Goal: Information Seeking & Learning: Learn about a topic

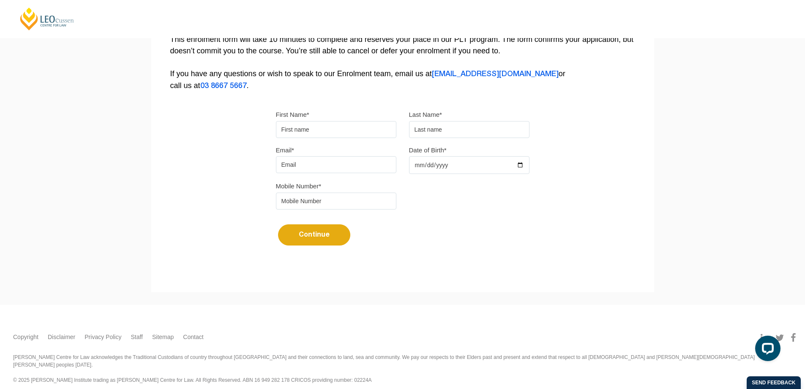
scroll to position [139, 0]
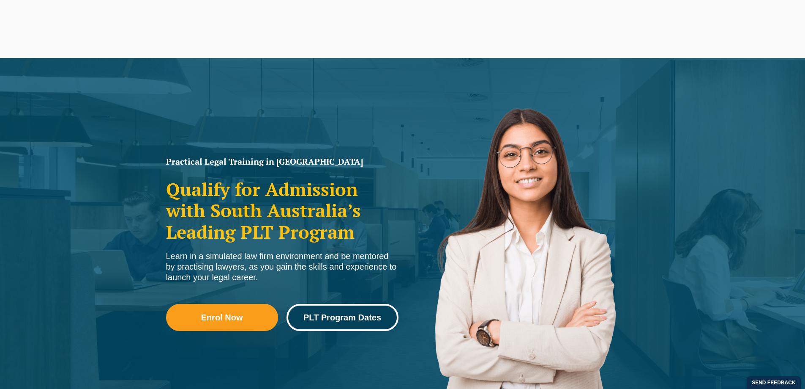
click at [358, 322] on link "PLT Program Dates" at bounding box center [343, 317] width 112 height 27
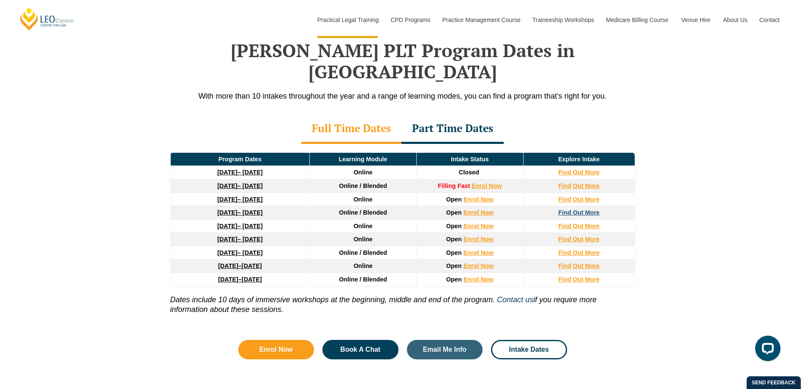
click at [577, 209] on strong "Find Out More" at bounding box center [578, 212] width 41 height 7
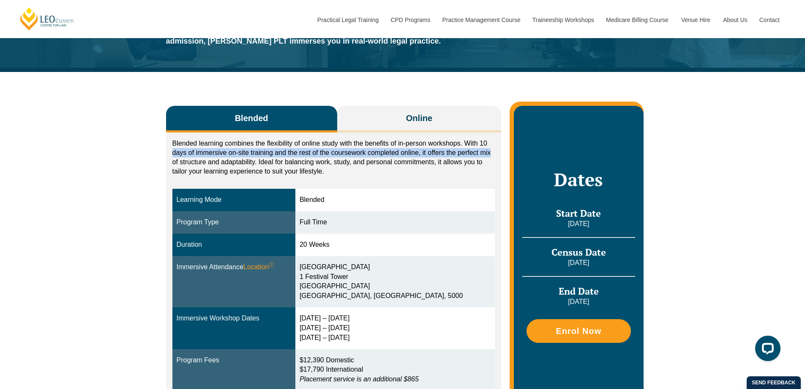
drag, startPoint x: 172, startPoint y: 153, endPoint x: 494, endPoint y: 154, distance: 321.7
click at [494, 154] on p "Blended learning combines the flexibility of online study with the benefits of …" at bounding box center [333, 157] width 323 height 37
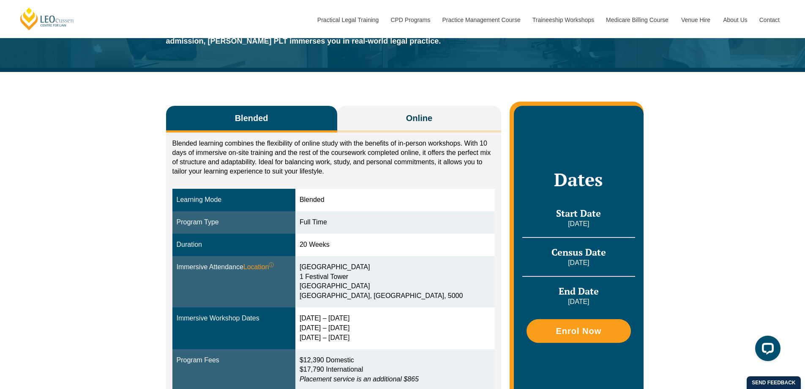
click at [227, 176] on div "Blended learning combines the flexibility of online study with the benefits of …" at bounding box center [333, 159] width 323 height 41
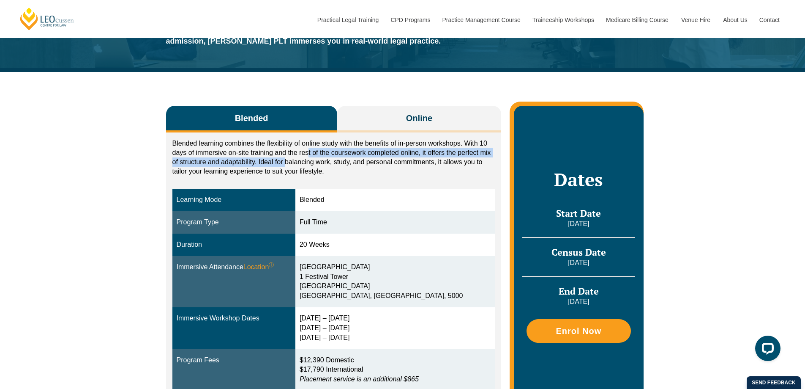
drag, startPoint x: 285, startPoint y: 160, endPoint x: 308, endPoint y: 155, distance: 23.5
click at [308, 155] on p "Blended learning combines the flexibility of online study with the benefits of …" at bounding box center [333, 157] width 323 height 37
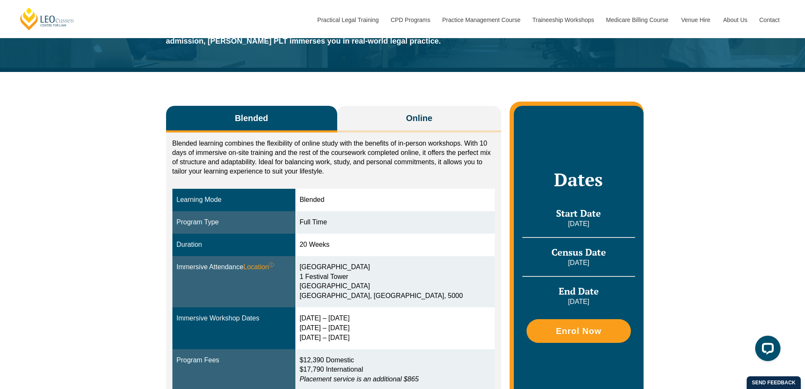
click at [379, 162] on p "Blended learning combines the flexibility of online study with the benefits of …" at bounding box center [333, 157] width 323 height 37
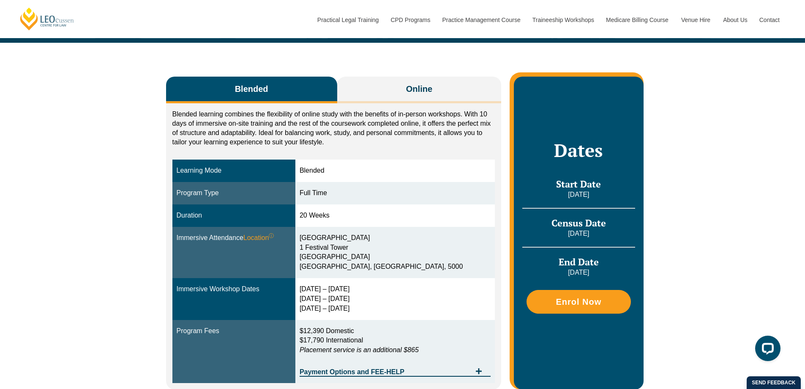
scroll to position [169, 0]
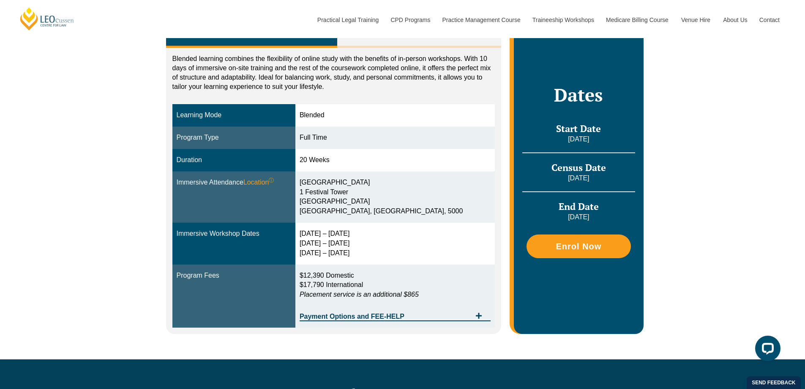
drag, startPoint x: 323, startPoint y: 230, endPoint x: 378, endPoint y: 224, distance: 54.9
click at [378, 224] on td "23 – 26 Feb 2026 5 – 7 May 2026 23 – 25 Jun 2026" at bounding box center [396, 243] width 200 height 42
click at [335, 246] on div "23 – 26 Feb 2026 5 – 7 May 2026 23 – 25 Jun 2026" at bounding box center [395, 243] width 191 height 29
drag, startPoint x: 324, startPoint y: 241, endPoint x: 367, endPoint y: 241, distance: 43.5
click at [367, 241] on div "23 – 26 Feb 2026 5 – 7 May 2026 23 – 25 Jun 2026" at bounding box center [395, 243] width 191 height 29
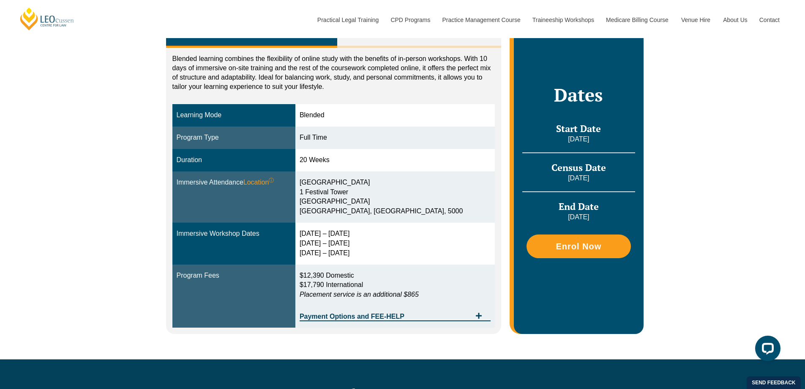
click at [362, 262] on td "23 – 26 Feb 2026 5 – 7 May 2026 23 – 25 Jun 2026" at bounding box center [396, 243] width 200 height 42
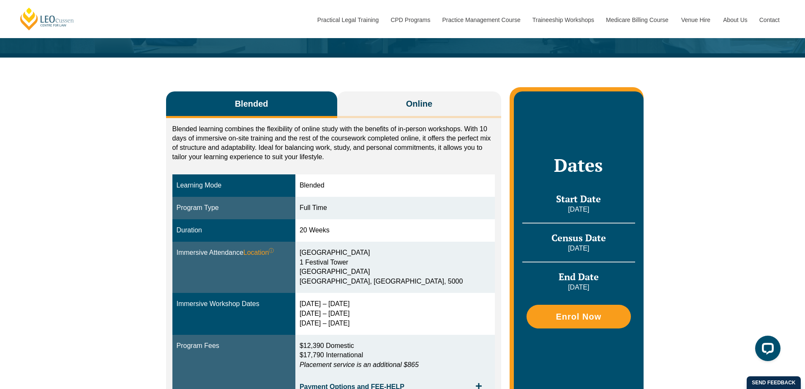
scroll to position [85, 0]
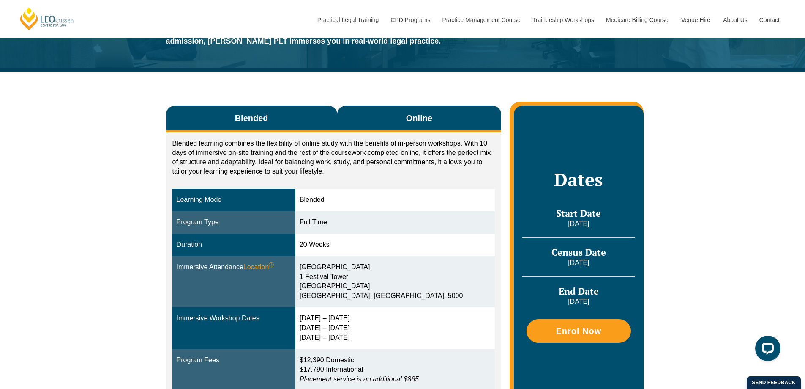
click at [414, 112] on span "Online" at bounding box center [419, 118] width 26 height 12
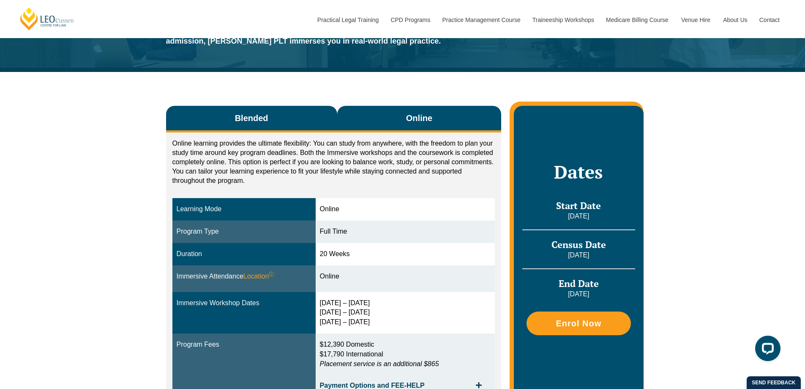
click at [250, 120] on span "Blended" at bounding box center [251, 118] width 33 height 12
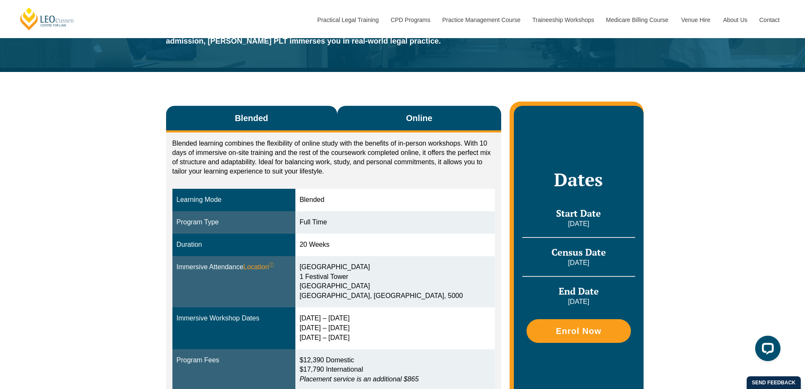
click at [366, 118] on button "Online" at bounding box center [419, 119] width 164 height 27
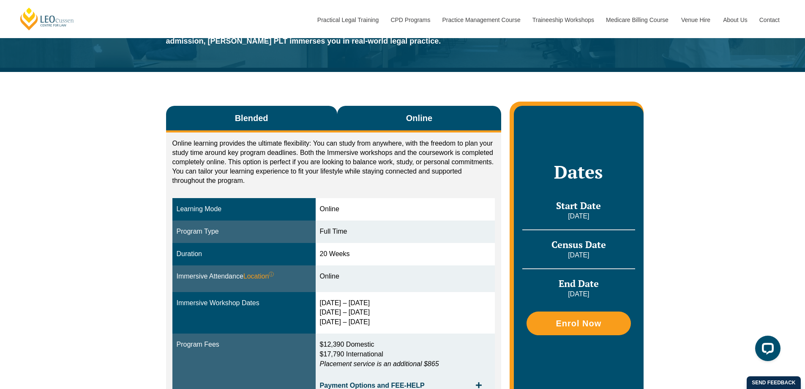
click at [299, 118] on button "Blended" at bounding box center [251, 119] width 171 height 27
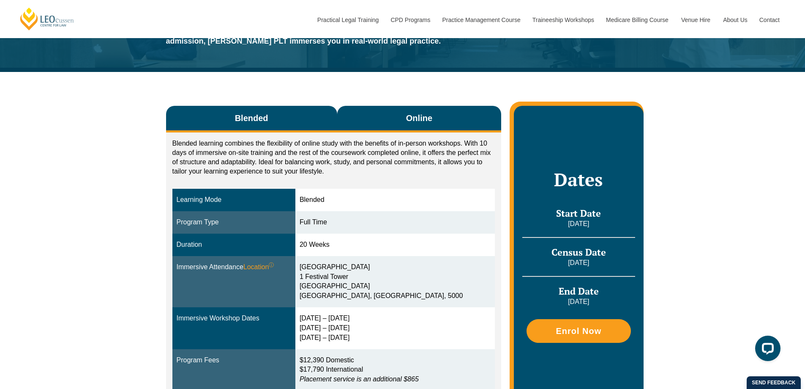
click at [359, 117] on button "Online" at bounding box center [419, 119] width 164 height 27
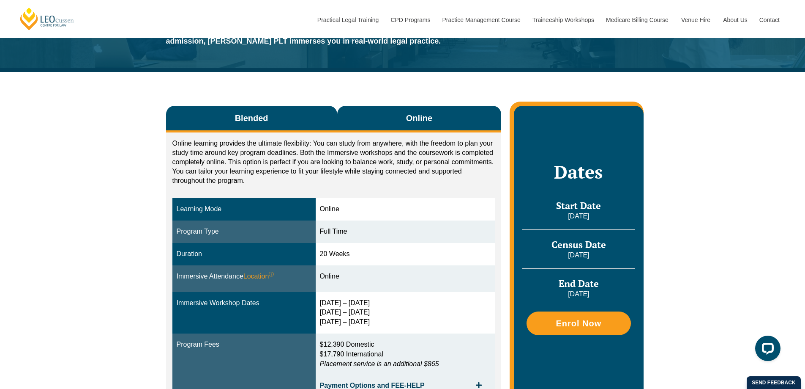
click at [322, 115] on button "Blended" at bounding box center [251, 119] width 171 height 27
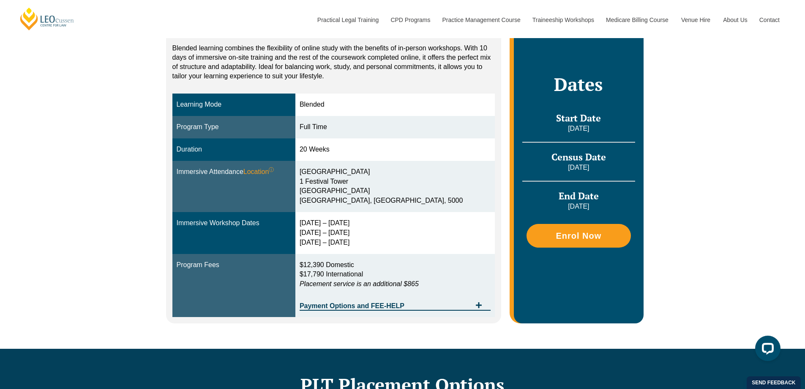
scroll to position [127, 0]
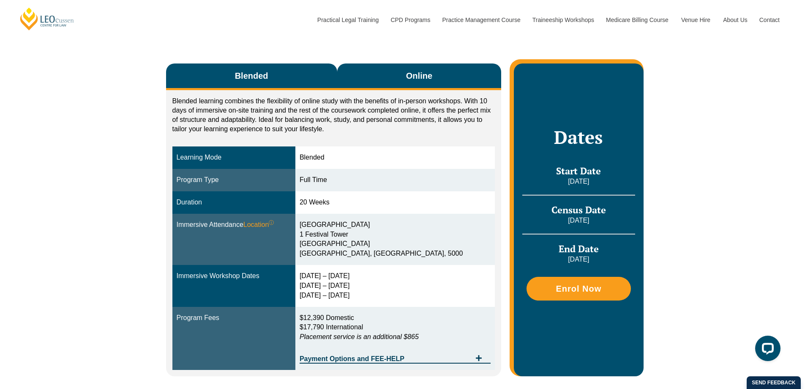
click at [448, 82] on button "Online" at bounding box center [419, 76] width 164 height 27
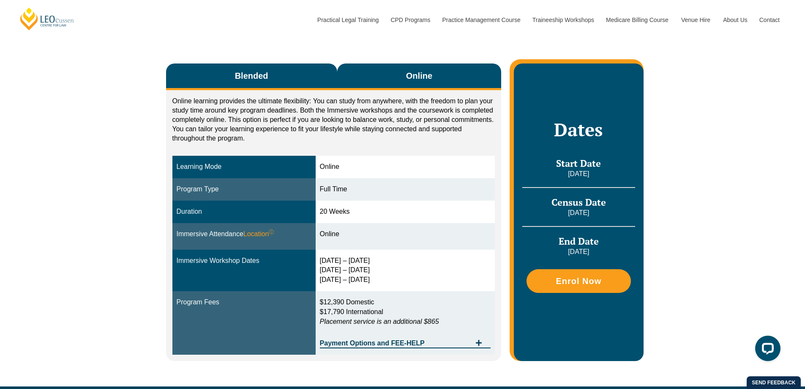
click at [320, 88] on button "Blended" at bounding box center [251, 76] width 171 height 27
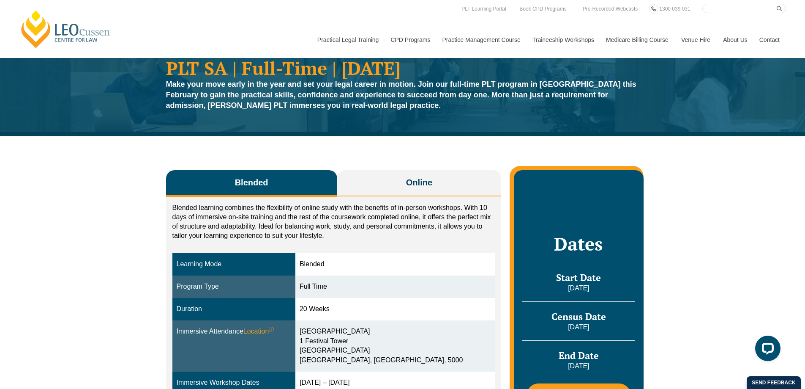
scroll to position [0, 0]
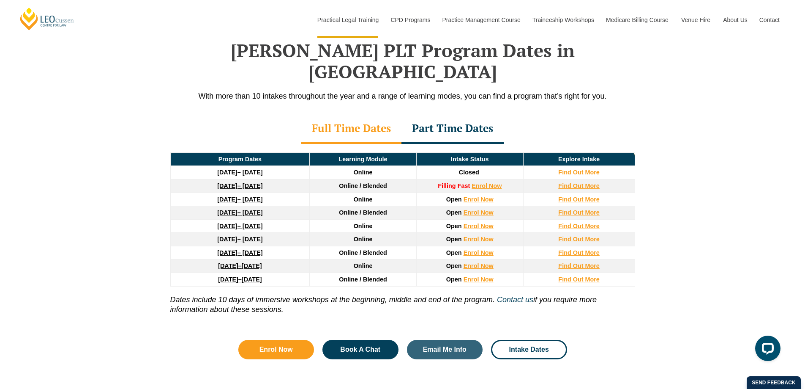
click at [482, 114] on div "Part Time Dates" at bounding box center [453, 129] width 102 height 30
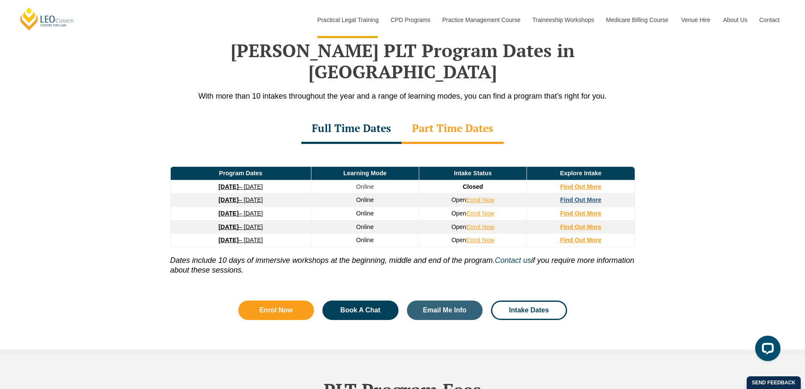
click at [572, 196] on strong "Find Out More" at bounding box center [581, 199] width 41 height 7
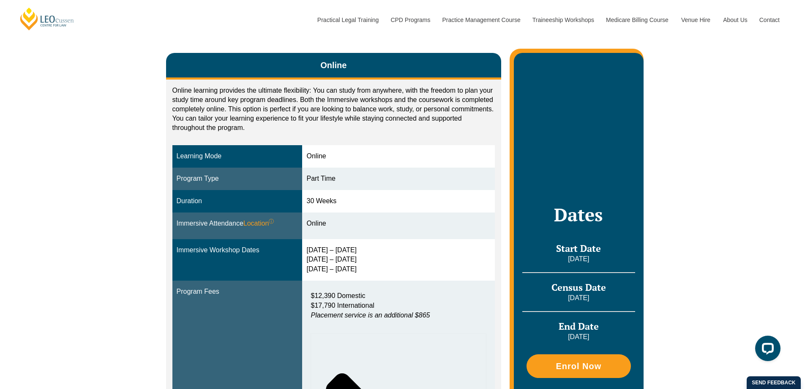
scroll to position [127, 0]
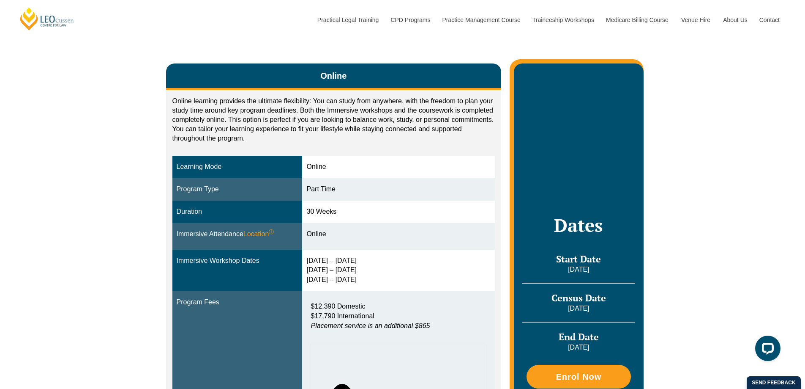
drag, startPoint x: 309, startPoint y: 259, endPoint x: 369, endPoint y: 257, distance: 60.1
click at [369, 257] on div "[DATE] – [DATE] [DATE] – [DATE] [DATE] – [DATE]" at bounding box center [398, 270] width 184 height 29
click at [337, 269] on div "[DATE] – [DATE] [DATE] – [DATE] [DATE] – [DATE]" at bounding box center [398, 270] width 184 height 29
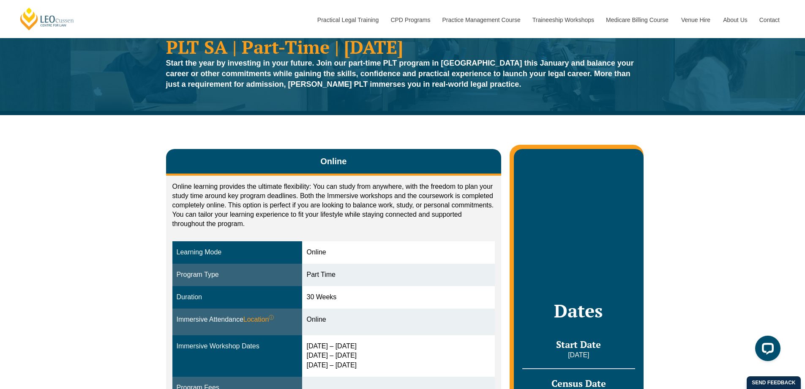
scroll to position [0, 0]
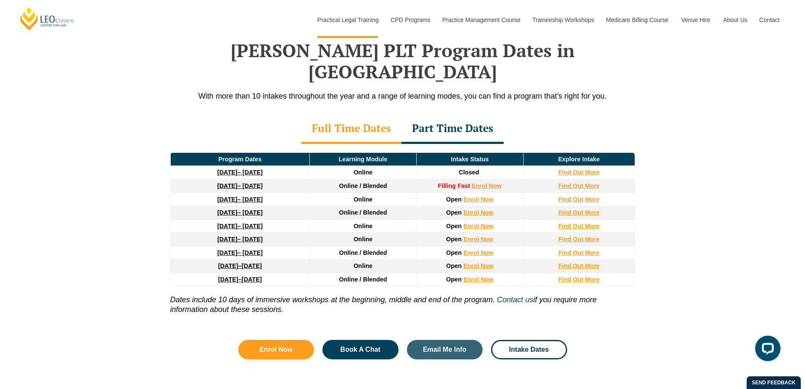
click at [439, 114] on div "Part Time Dates" at bounding box center [453, 129] width 102 height 30
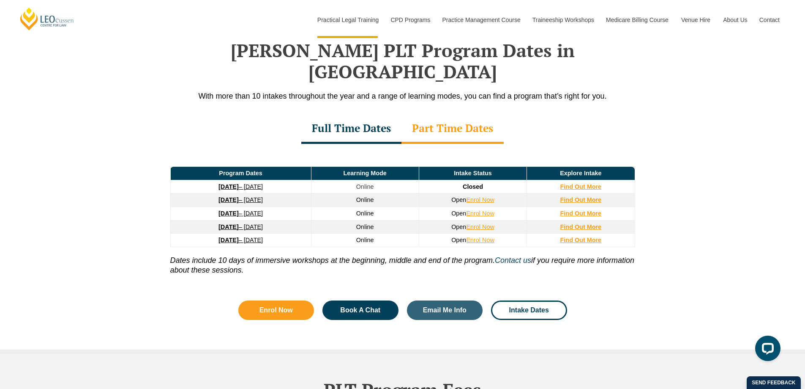
click at [372, 114] on div "Full Time Dates" at bounding box center [351, 129] width 100 height 30
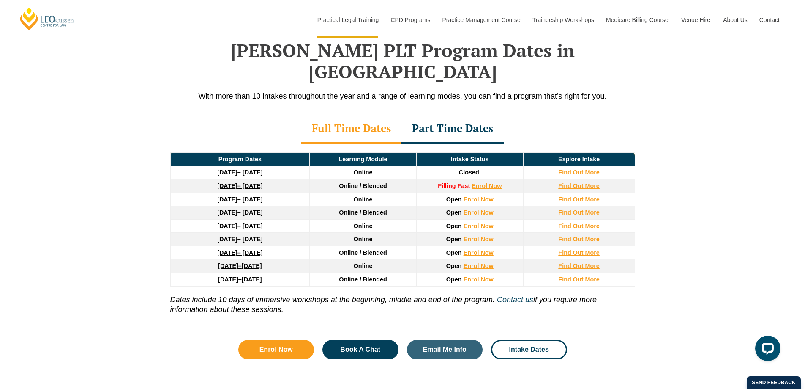
click at [445, 114] on div "Part Time Dates" at bounding box center [453, 129] width 102 height 30
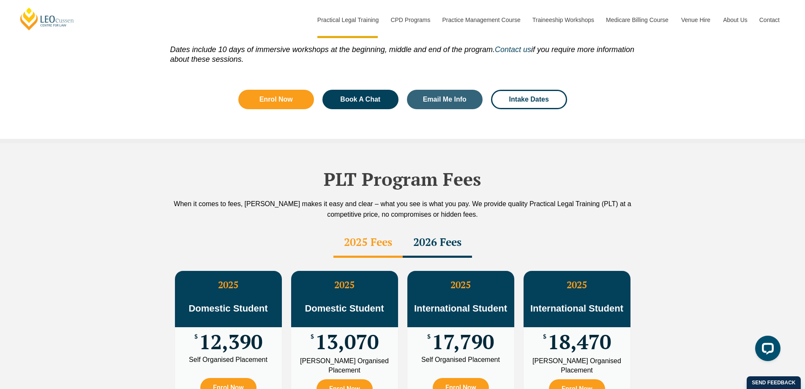
scroll to position [1302, 0]
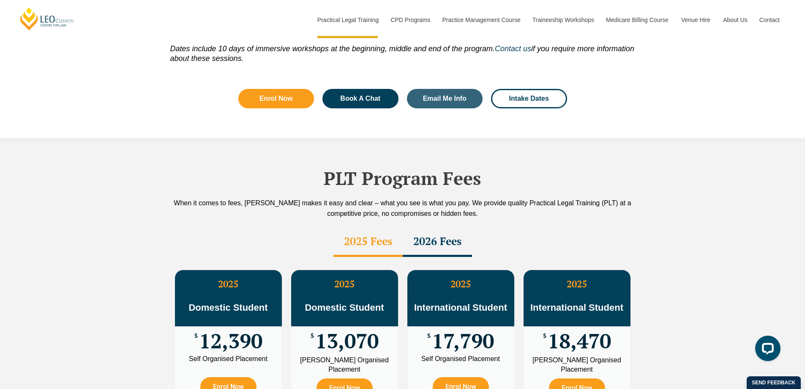
click at [431, 227] on div "2026 Fees" at bounding box center [437, 242] width 69 height 30
click at [376, 227] on div "2025 Fees" at bounding box center [368, 242] width 69 height 30
click at [428, 227] on div "2026 Fees" at bounding box center [437, 242] width 69 height 30
click at [359, 227] on div "2025 Fees" at bounding box center [368, 242] width 69 height 30
click at [458, 227] on div "2026 Fees" at bounding box center [437, 242] width 69 height 30
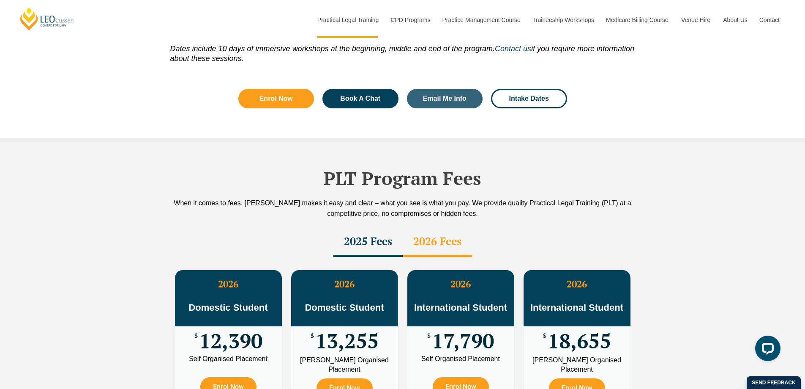
click at [389, 227] on div "2025 Fees" at bounding box center [368, 242] width 69 height 30
click at [450, 227] on div "2026 Fees" at bounding box center [437, 242] width 69 height 30
click at [377, 227] on div "2025 Fees" at bounding box center [368, 242] width 69 height 30
click at [445, 227] on div "2026 Fees" at bounding box center [437, 242] width 69 height 30
click at [376, 227] on div "2025 Fees" at bounding box center [368, 242] width 69 height 30
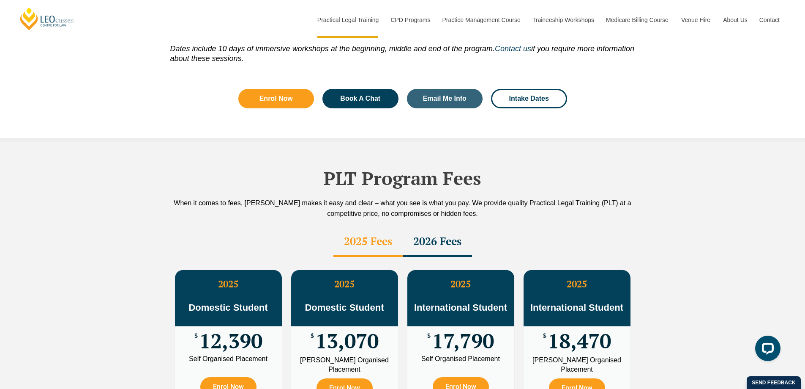
click at [444, 227] on div "2026 Fees" at bounding box center [437, 242] width 69 height 30
click at [374, 227] on div "2025 Fees" at bounding box center [368, 242] width 69 height 30
click at [434, 227] on div "2026 Fees" at bounding box center [437, 242] width 69 height 30
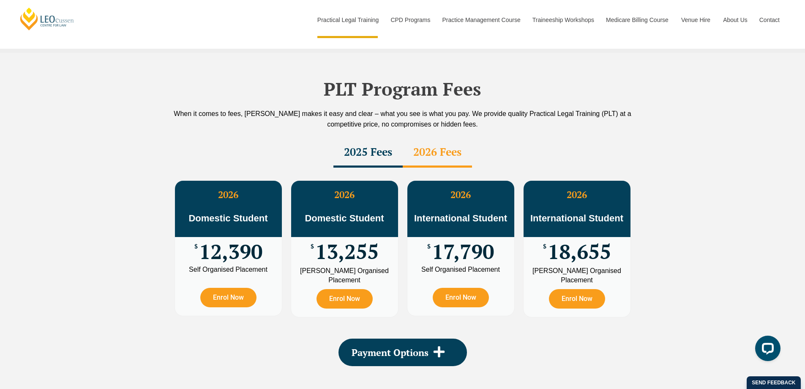
scroll to position [1387, 0]
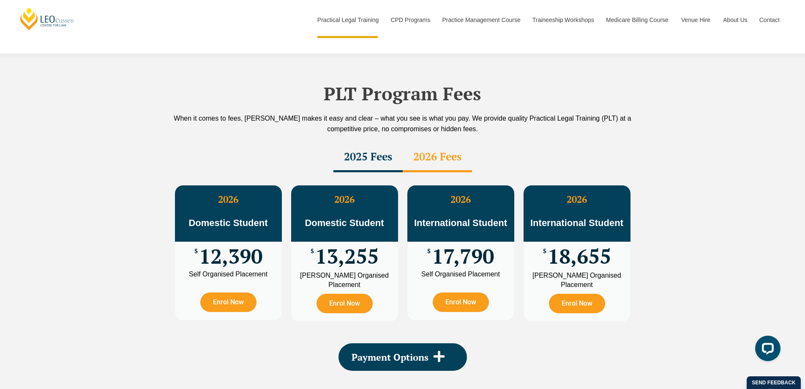
click at [372, 142] on div "2025 Fees" at bounding box center [368, 157] width 69 height 30
click at [435, 142] on div "2026 Fees" at bounding box center [437, 157] width 69 height 30
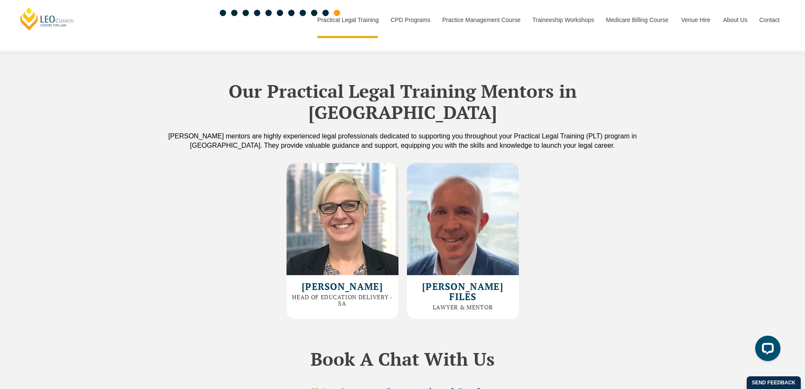
scroll to position [2190, 0]
click at [496, 96] on h2 "Our Practical Legal Training Mentors in South Australia" at bounding box center [403, 100] width 482 height 43
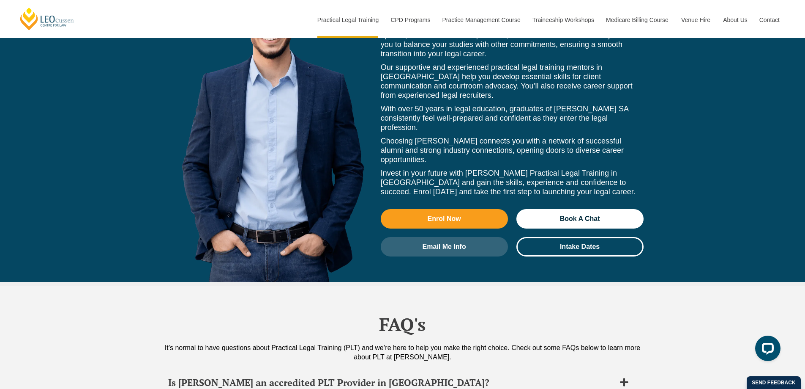
scroll to position [3796, 0]
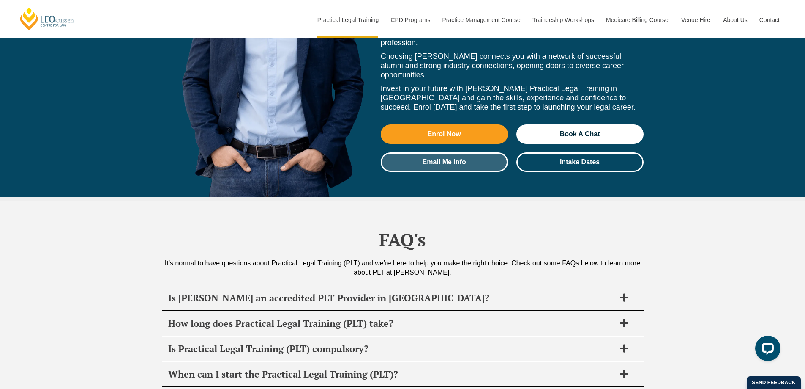
click at [461, 159] on span "Email Me Info" at bounding box center [445, 162] width 44 height 7
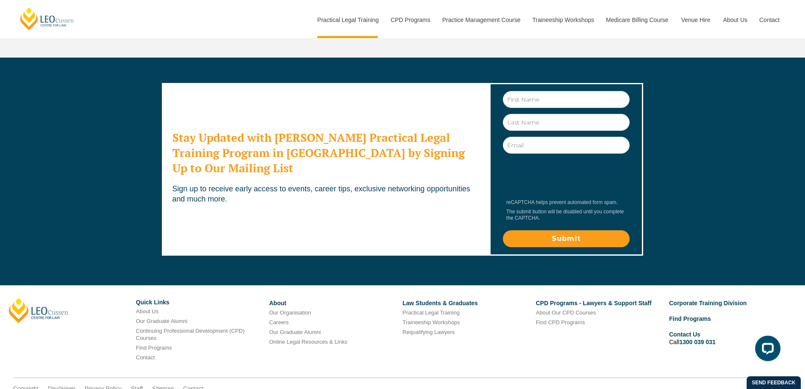
scroll to position [4492, 0]
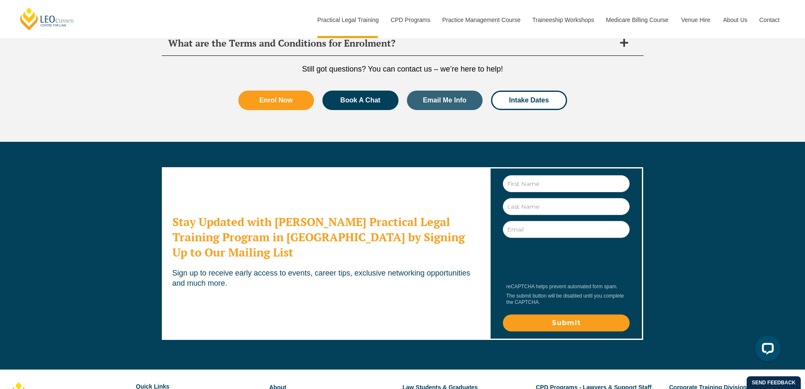
click at [274, 214] on h2 "Stay Updated with Leo Cussen's Practical Legal Training Program in South Austra…" at bounding box center [325, 237] width 306 height 46
drag, startPoint x: 218, startPoint y: 227, endPoint x: 282, endPoint y: 226, distance: 63.8
click at [282, 268] on p "Sign up to receive early access to events, career tips, exclusive networking op…" at bounding box center [325, 278] width 306 height 20
drag, startPoint x: 346, startPoint y: 230, endPoint x: 383, endPoint y: 227, distance: 37.7
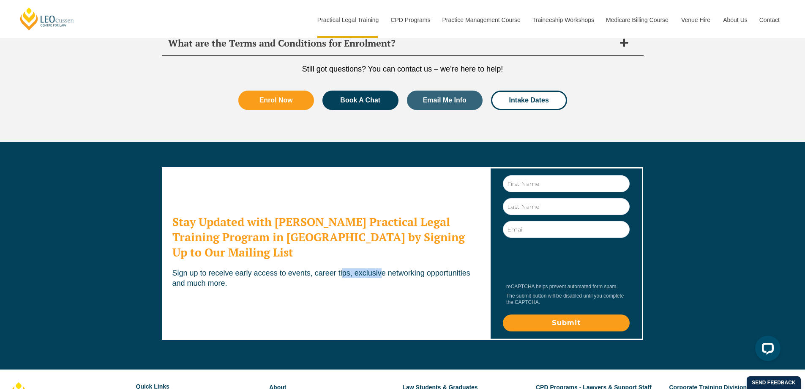
click at [383, 268] on p "Sign up to receive early access to events, career tips, exclusive networking op…" at bounding box center [325, 278] width 306 height 20
click at [338, 268] on p "Sign up to receive early access to events, career tips, exclusive networking op…" at bounding box center [325, 278] width 306 height 20
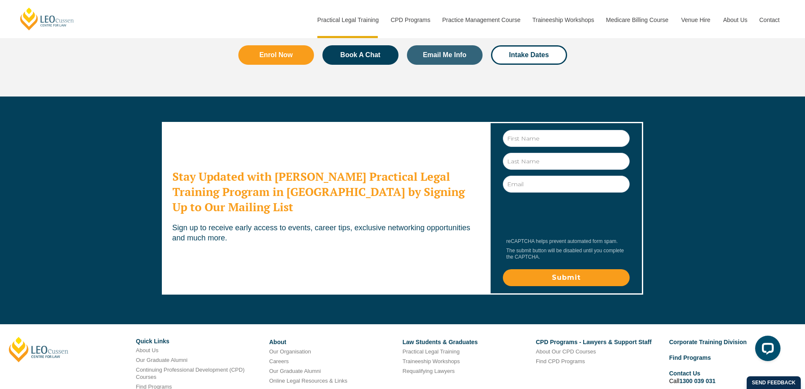
scroll to position [4577, 0]
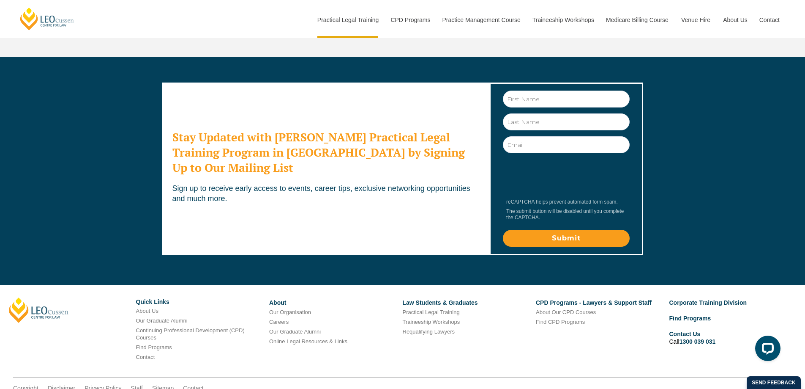
click at [580, 299] on link "CPD Programs - Lawyers & Support Staff" at bounding box center [594, 302] width 116 height 7
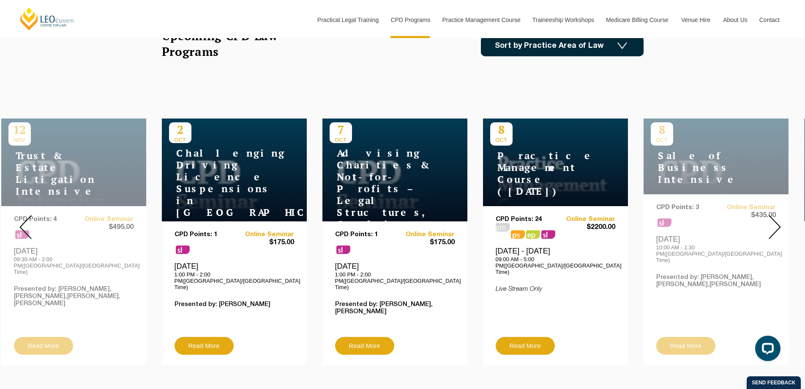
scroll to position [296, 0]
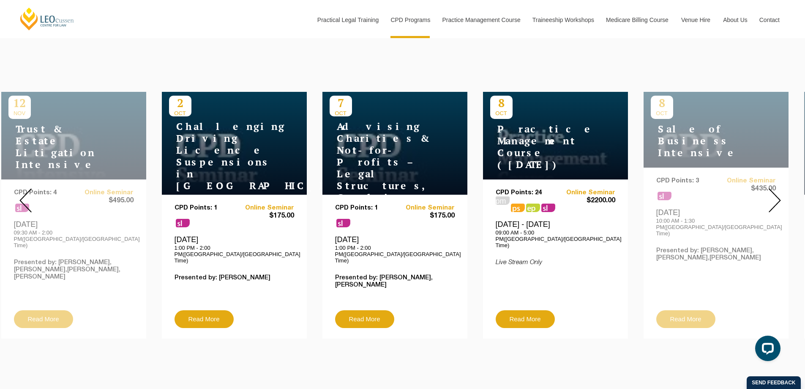
click at [772, 196] on img at bounding box center [775, 200] width 12 height 24
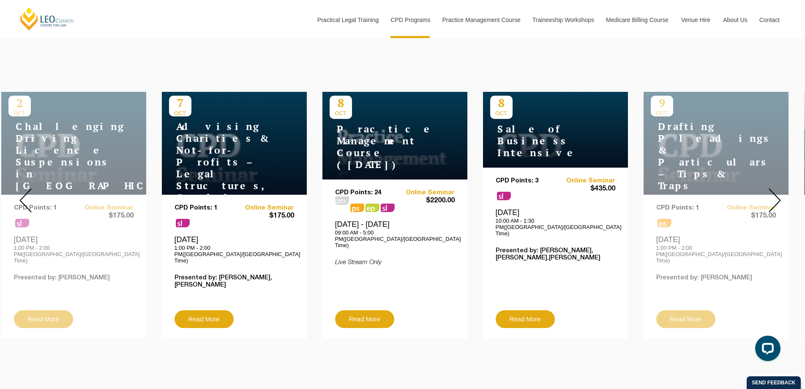
click at [776, 196] on img at bounding box center [775, 200] width 12 height 24
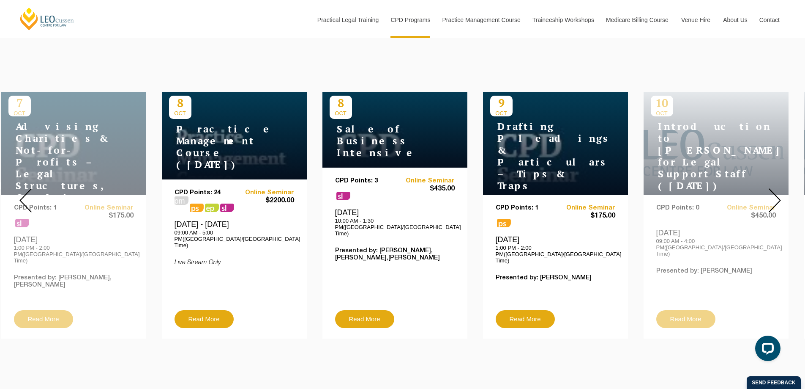
click at [776, 196] on img at bounding box center [775, 200] width 12 height 24
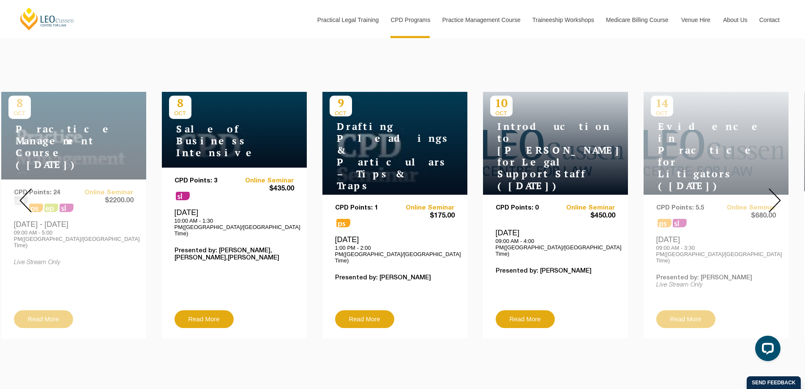
click at [779, 192] on img at bounding box center [775, 200] width 12 height 24
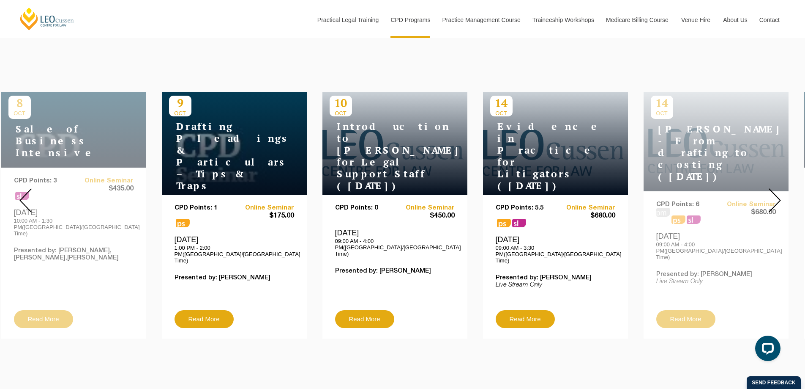
click at [779, 192] on img at bounding box center [775, 200] width 12 height 24
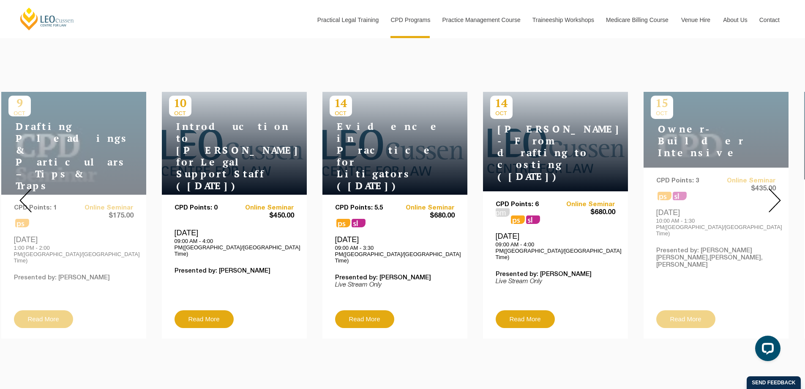
click at [774, 191] on img at bounding box center [775, 200] width 12 height 24
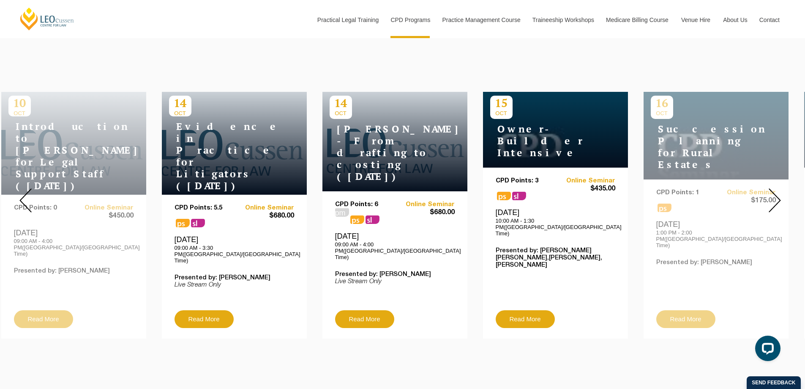
click at [774, 191] on img at bounding box center [775, 200] width 12 height 24
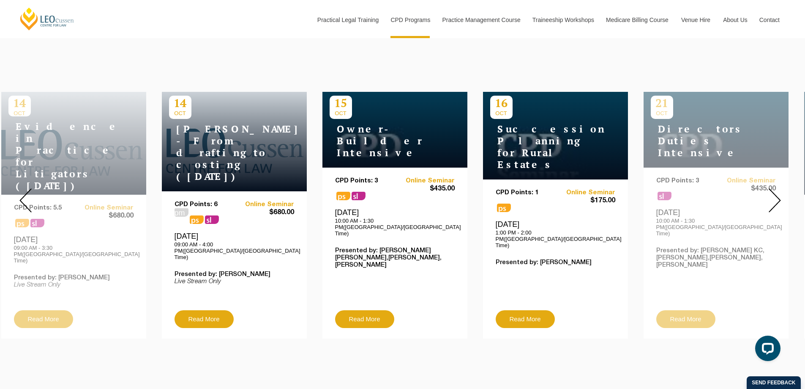
click at [774, 188] on img at bounding box center [775, 200] width 12 height 24
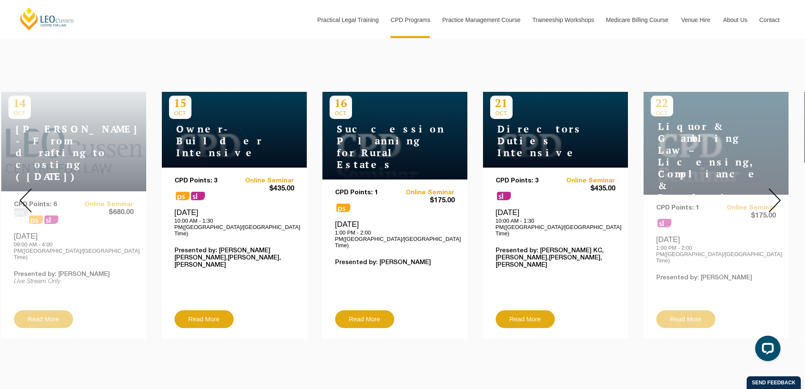
click at [767, 187] on div at bounding box center [774, 200] width 61 height 289
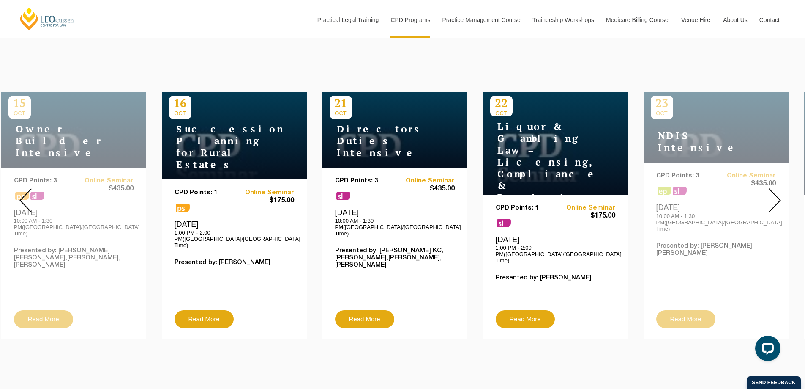
click at [767, 187] on div at bounding box center [774, 200] width 61 height 289
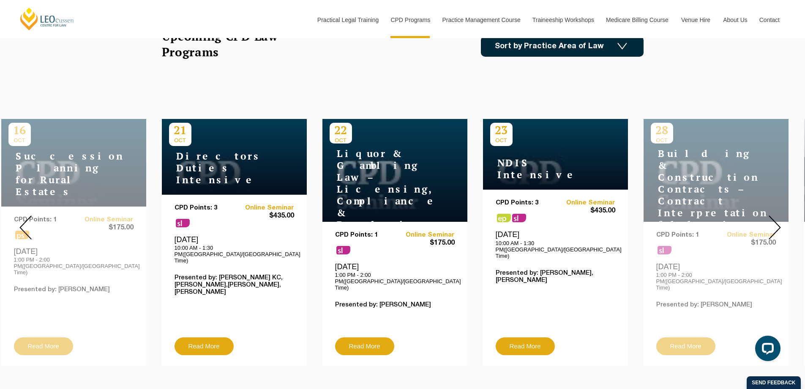
scroll to position [254, 0]
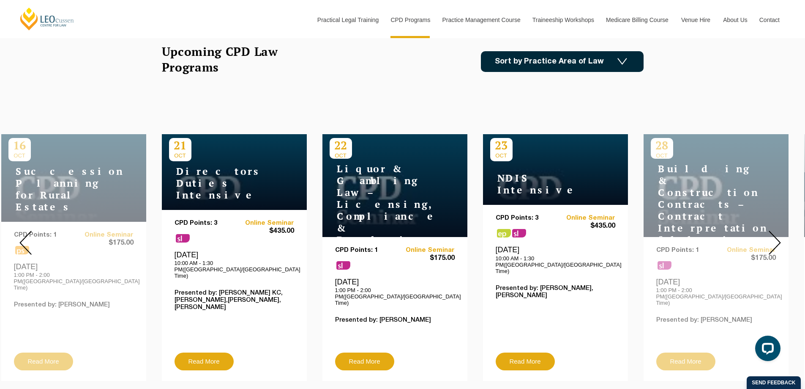
click at [22, 235] on img at bounding box center [25, 242] width 12 height 24
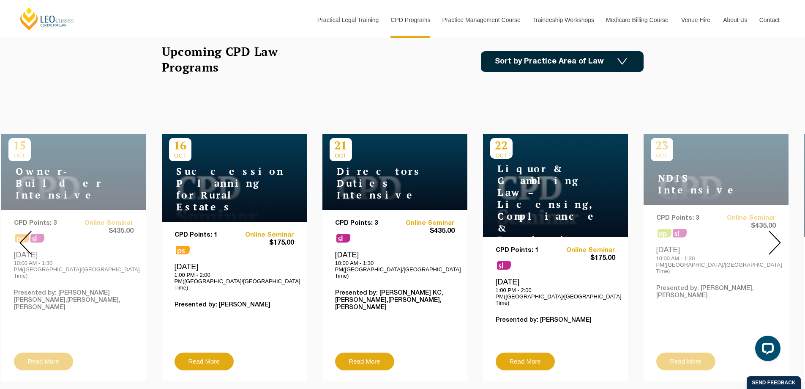
click at [24, 235] on img at bounding box center [25, 242] width 12 height 24
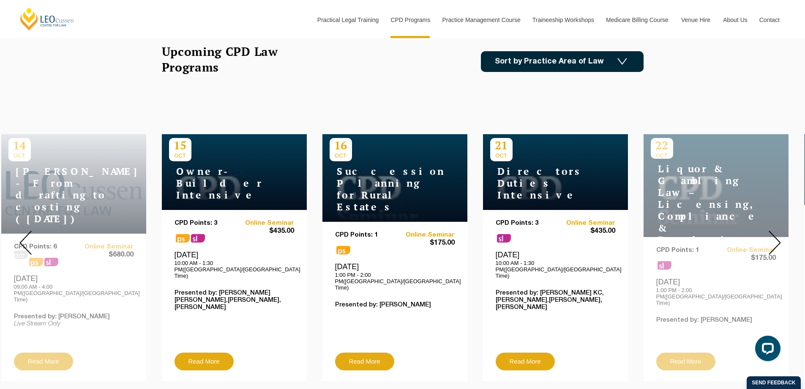
click at [24, 235] on img at bounding box center [25, 242] width 12 height 24
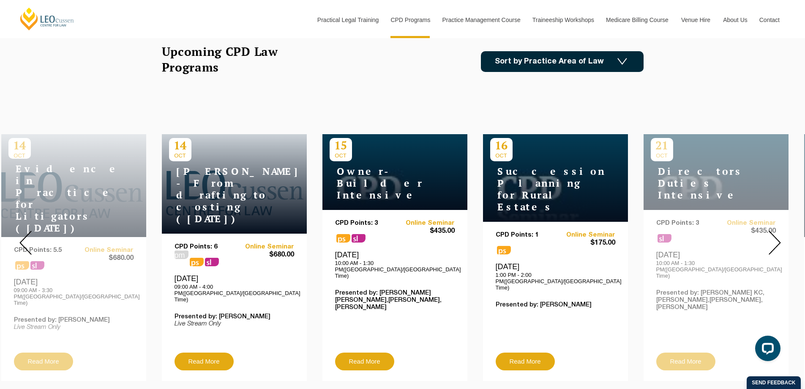
click at [24, 235] on img at bounding box center [25, 242] width 12 height 24
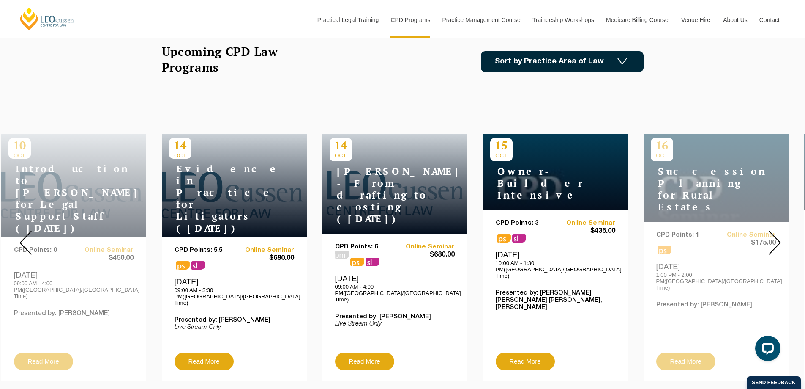
click at [24, 235] on img at bounding box center [25, 242] width 12 height 24
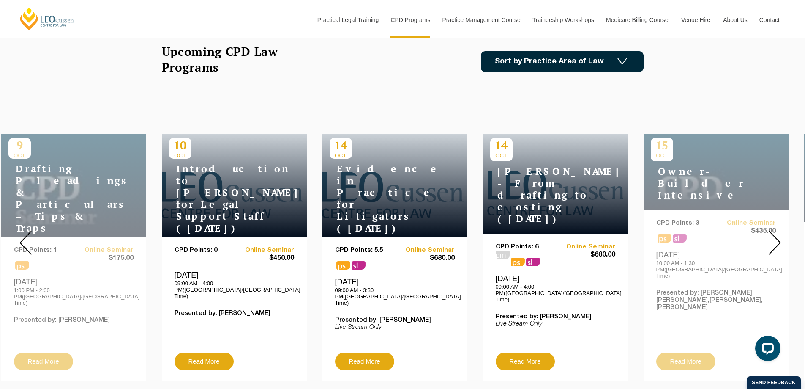
click at [24, 235] on img at bounding box center [25, 242] width 12 height 24
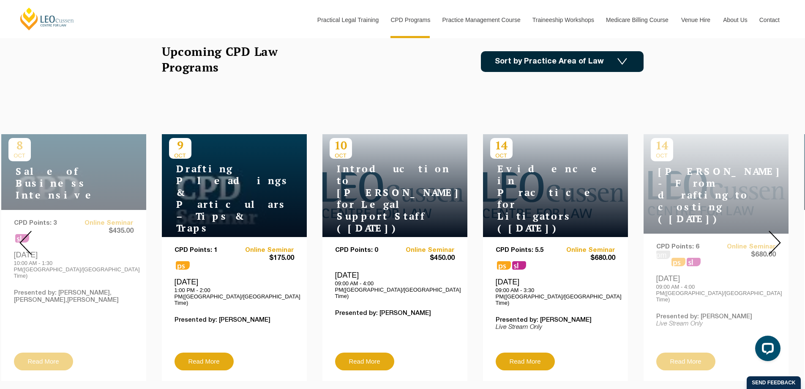
click at [24, 235] on img at bounding box center [25, 242] width 12 height 24
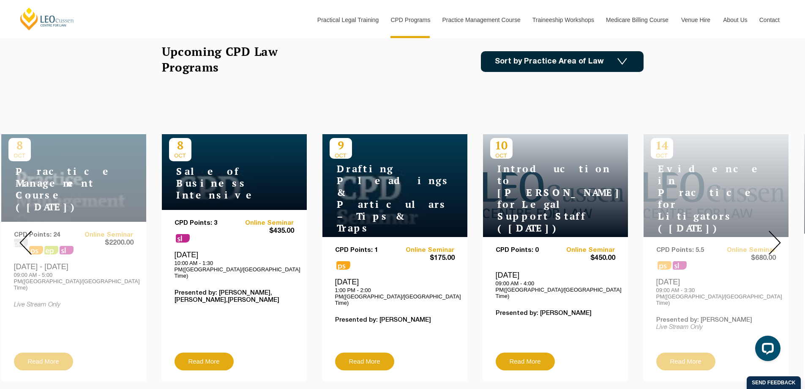
click at [24, 235] on img at bounding box center [25, 242] width 12 height 24
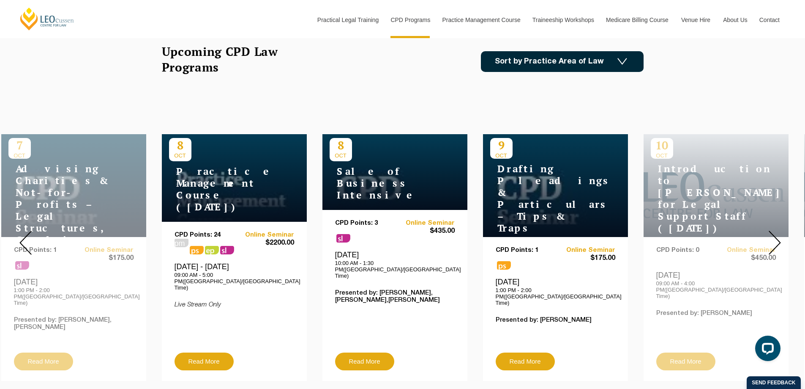
click at [24, 235] on img at bounding box center [25, 242] width 12 height 24
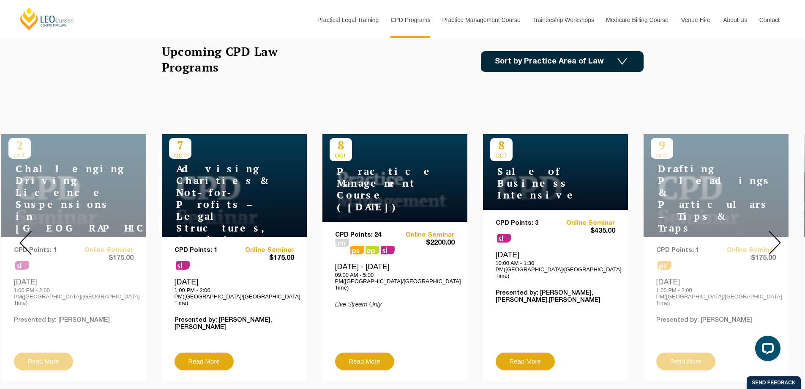
click at [24, 235] on img at bounding box center [25, 242] width 12 height 24
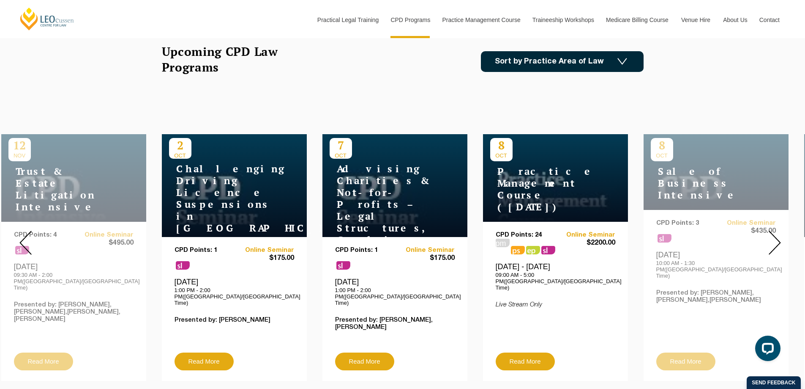
click at [24, 235] on img at bounding box center [25, 242] width 12 height 24
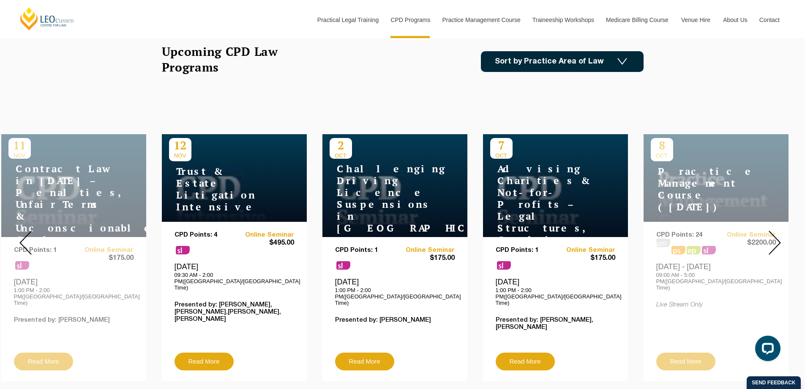
click at [24, 235] on img at bounding box center [25, 242] width 12 height 24
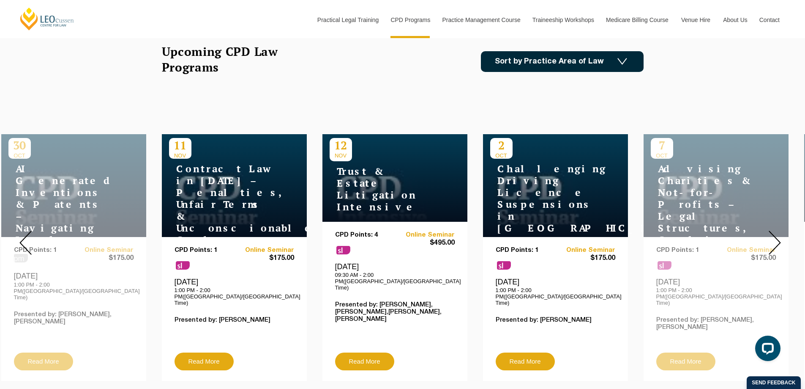
click at [24, 235] on img at bounding box center [25, 242] width 12 height 24
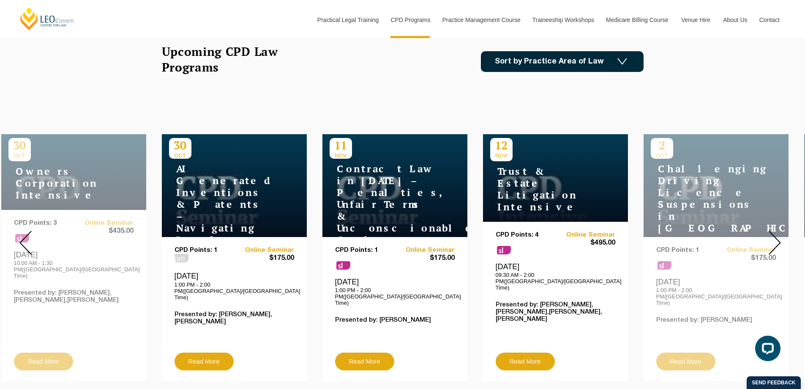
click at [24, 235] on img at bounding box center [25, 242] width 12 height 24
click at [25, 234] on img at bounding box center [25, 242] width 12 height 24
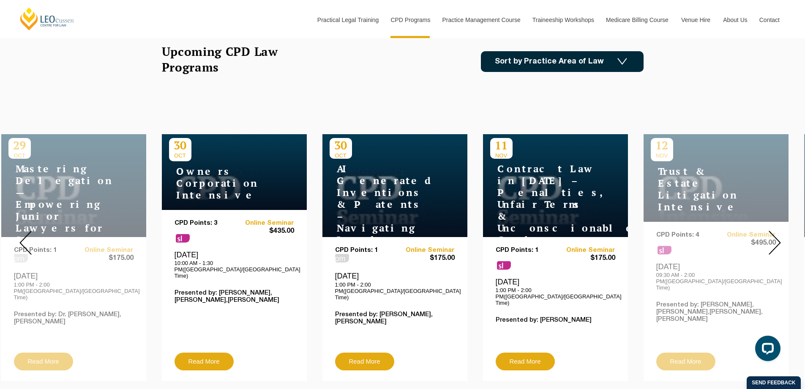
click at [25, 234] on img at bounding box center [25, 242] width 12 height 24
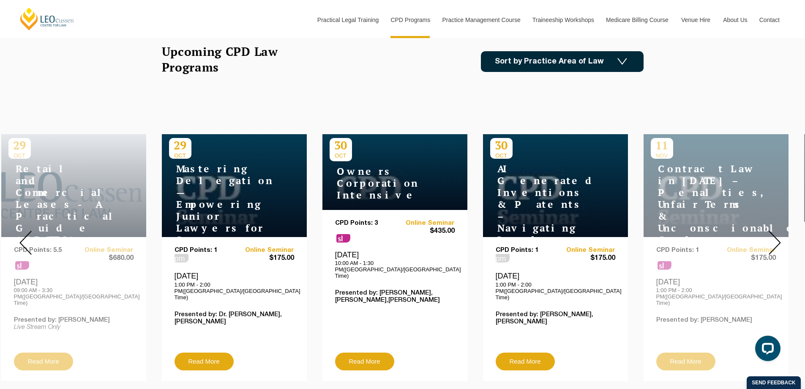
click at [25, 234] on img at bounding box center [25, 242] width 12 height 24
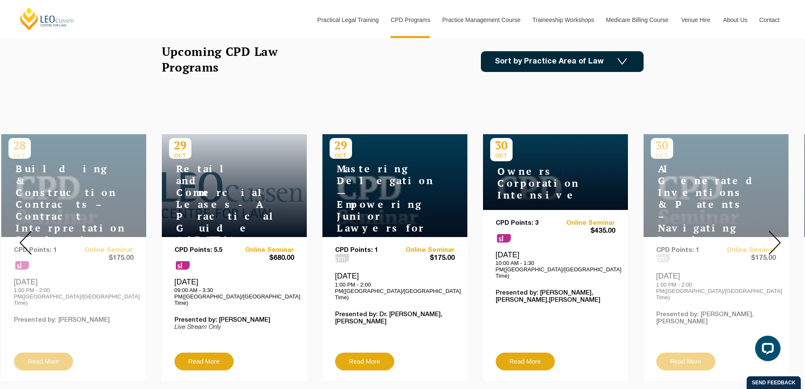
click at [25, 234] on img at bounding box center [25, 242] width 12 height 24
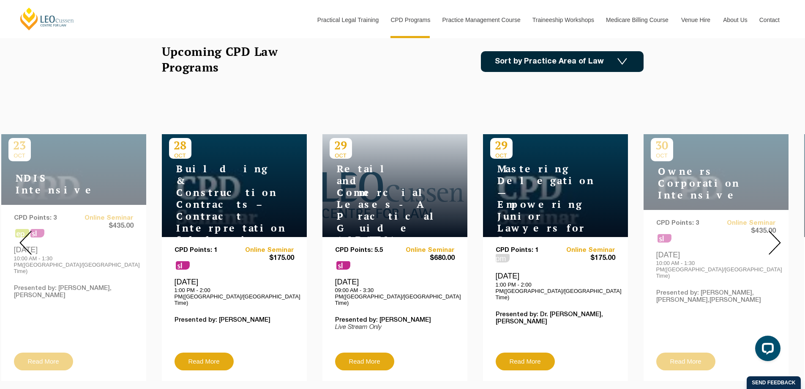
click at [25, 234] on img at bounding box center [25, 242] width 12 height 24
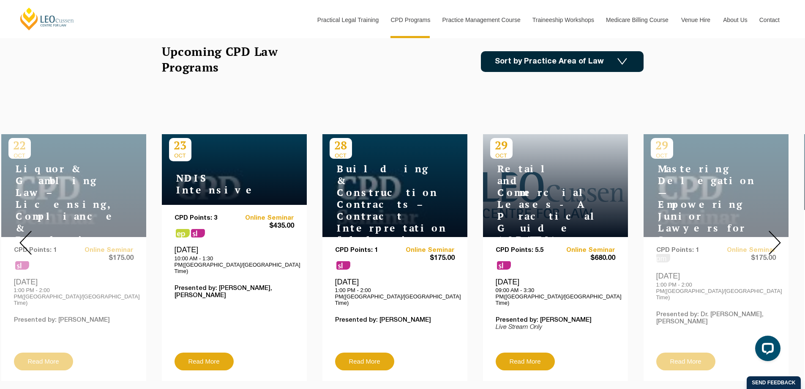
click at [25, 234] on img at bounding box center [25, 242] width 12 height 24
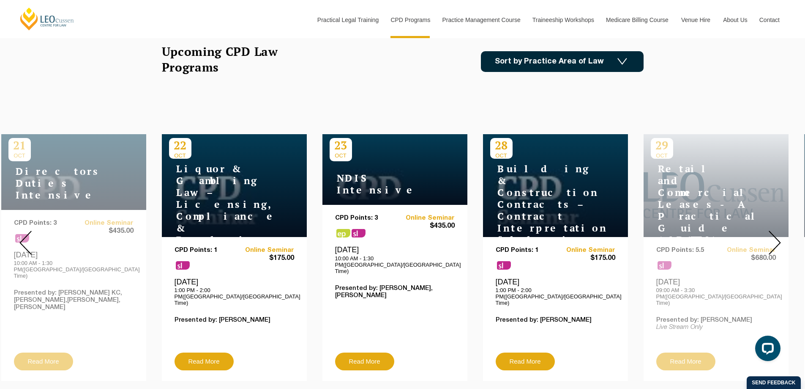
click at [25, 234] on img at bounding box center [25, 242] width 12 height 24
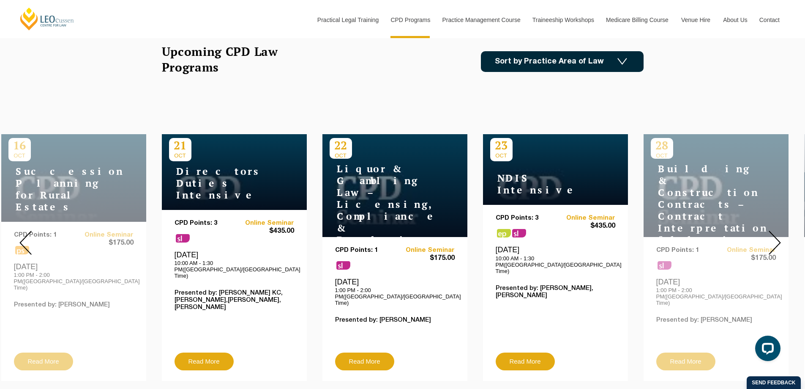
click at [25, 234] on img at bounding box center [25, 242] width 12 height 24
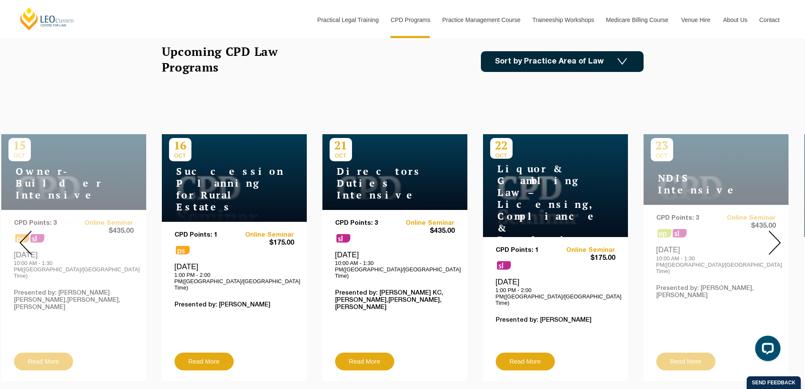
click at [25, 234] on img at bounding box center [25, 242] width 12 height 24
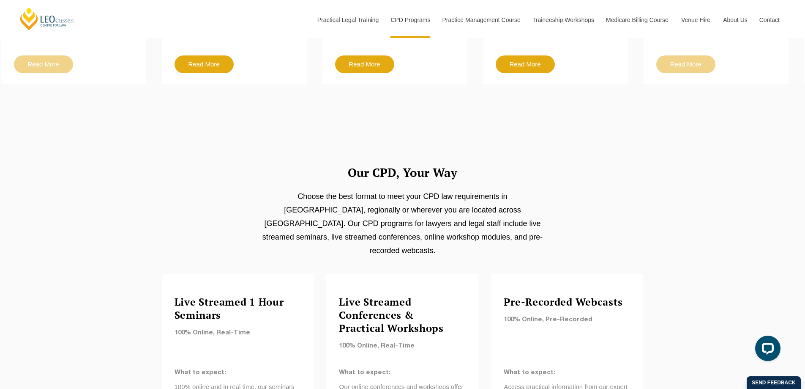
scroll to position [592, 0]
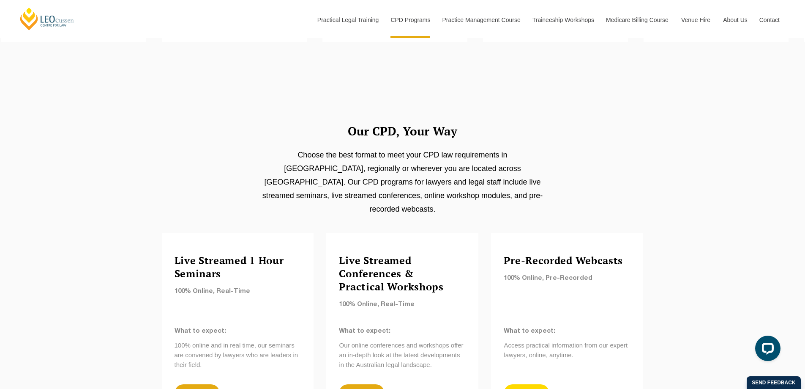
click at [533, 384] on link "View all" at bounding box center [526, 393] width 45 height 18
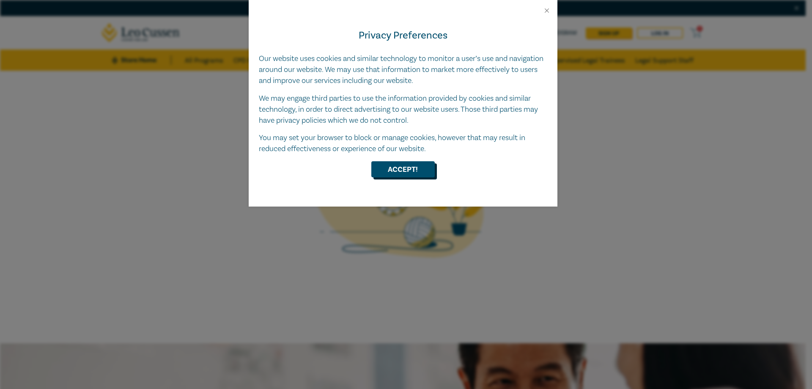
click at [400, 170] on button "Accept!" at bounding box center [402, 169] width 63 height 16
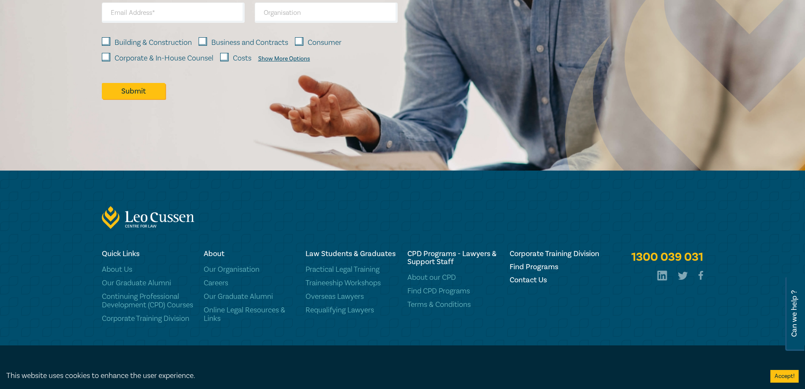
scroll to position [535, 0]
